Goal: Obtain resource: Obtain resource

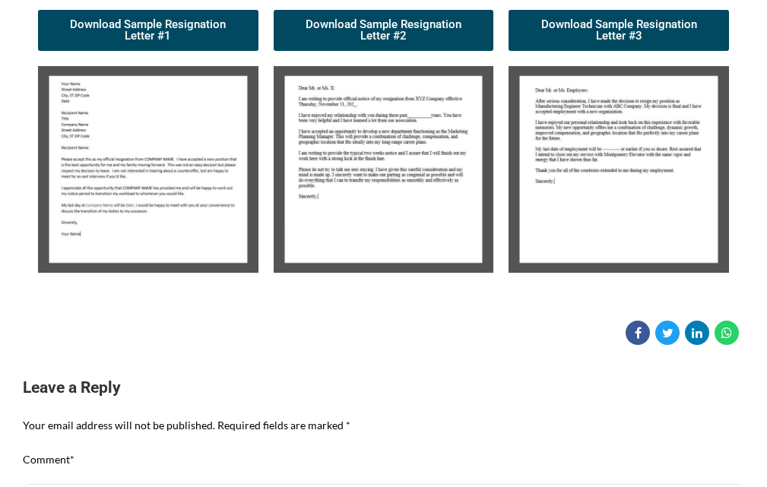
scroll to position [304, 0]
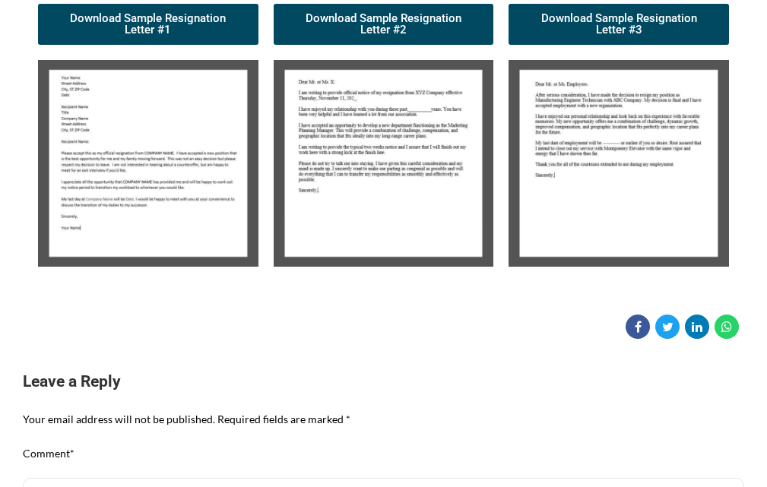
click at [162, 150] on img at bounding box center [148, 163] width 220 height 207
click at [94, 138] on img at bounding box center [148, 163] width 220 height 207
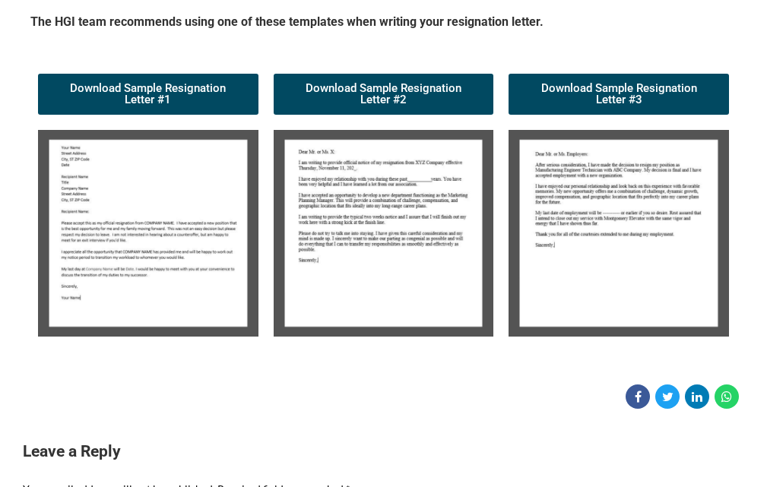
scroll to position [228, 0]
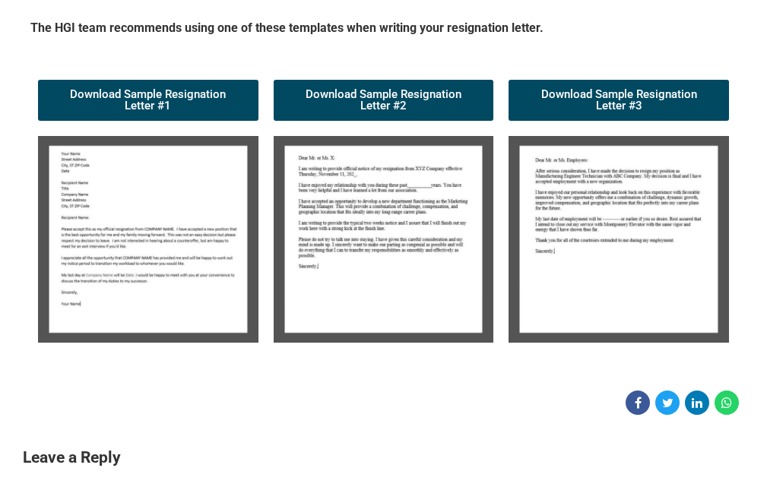
click at [166, 176] on img at bounding box center [148, 239] width 220 height 207
click at [199, 191] on img at bounding box center [148, 239] width 220 height 207
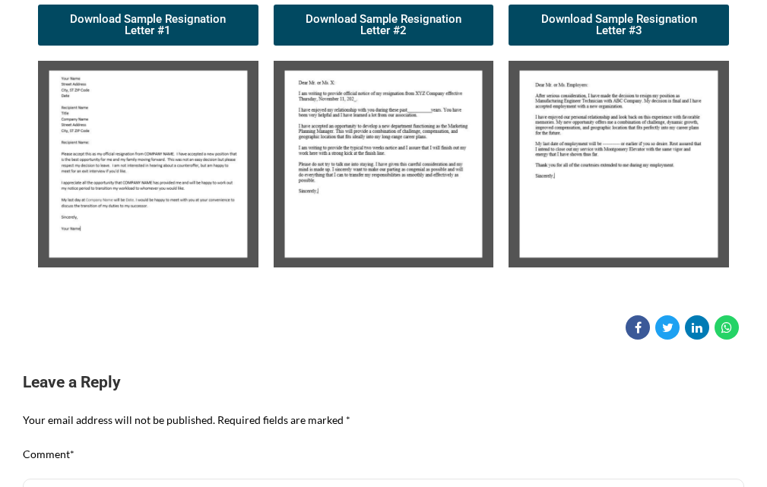
scroll to position [213, 0]
